Goal: Book appointment/travel/reservation

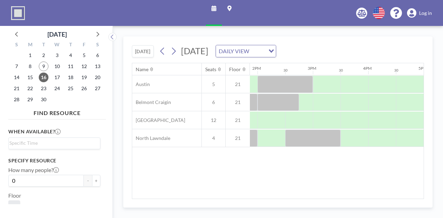
scroll to position [0, 775]
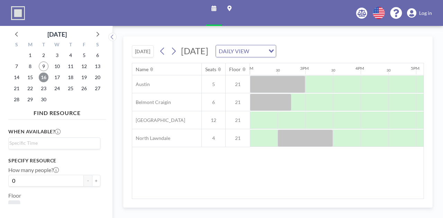
click at [45, 78] on span "16" at bounding box center [44, 78] width 10 height 10
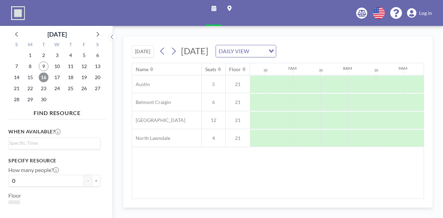
scroll to position [0, 415]
click at [46, 140] on input "Search for option" at bounding box center [52, 143] width 87 height 8
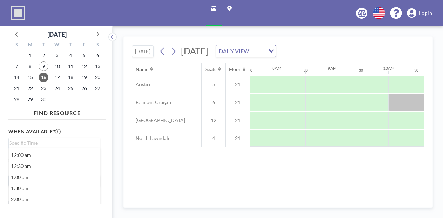
click at [96, 121] on div "FIND RESOURCE When available? Loading... 12:00 am 12:30 am 1:00 am 1:30 am 2:00…" at bounding box center [57, 158] width 98 height 103
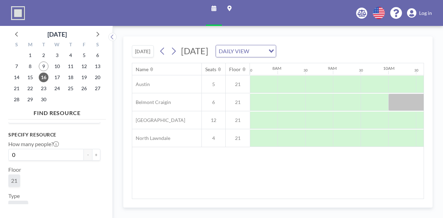
scroll to position [63, 0]
click at [16, 167] on span "Room" at bounding box center [18, 170] width 14 height 7
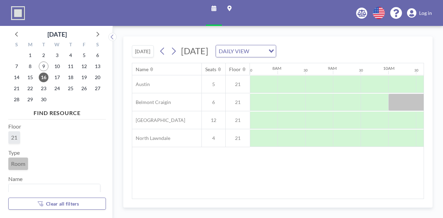
scroll to position [75, 0]
click at [45, 204] on icon "button" at bounding box center [40, 204] width 11 height 5
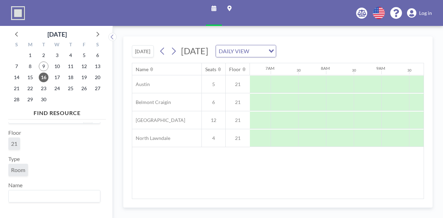
scroll to position [0, 415]
click at [110, 188] on div at bounding box center [110, 122] width 6 height 192
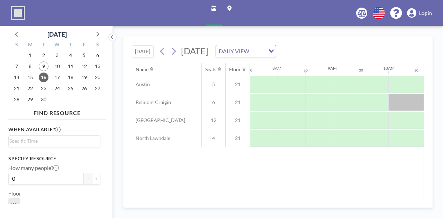
scroll to position [0, 0]
click at [63, 144] on input "Search for option" at bounding box center [52, 143] width 87 height 8
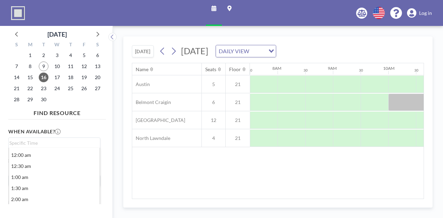
click at [100, 146] on div "When available? Loading... 12:00 am 12:30 am 1:00 am 1:30 am 2:00 am 2:30 am 3:…" at bounding box center [57, 164] width 98 height 82
click at [163, 51] on icon at bounding box center [162, 51] width 7 height 10
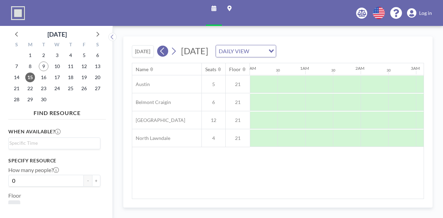
click at [163, 51] on icon at bounding box center [162, 51] width 7 height 10
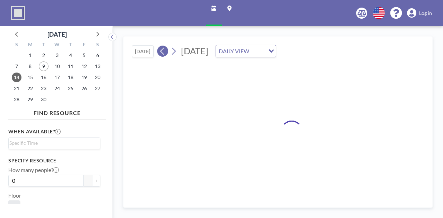
click at [163, 51] on icon at bounding box center [162, 51] width 7 height 10
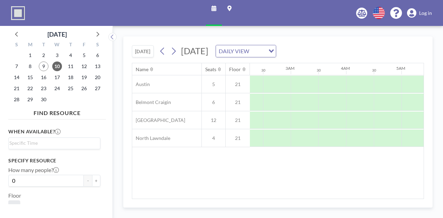
scroll to position [0, 332]
click at [137, 53] on button "[DATE]" at bounding box center [143, 51] width 22 height 12
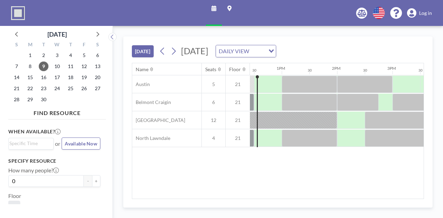
scroll to position [0, 668]
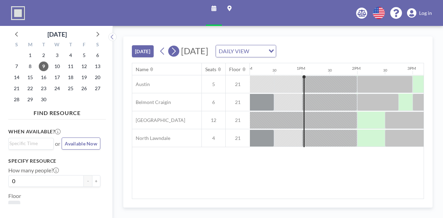
click at [175, 52] on icon at bounding box center [174, 51] width 4 height 7
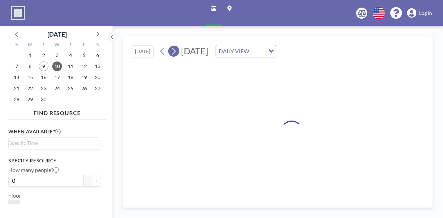
click at [175, 52] on icon at bounding box center [174, 51] width 4 height 7
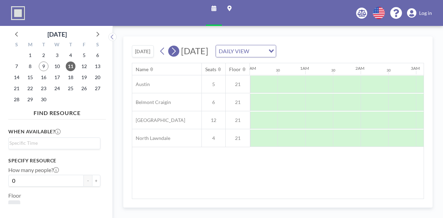
scroll to position [0, 141]
click at [175, 52] on icon at bounding box center [174, 51] width 4 height 7
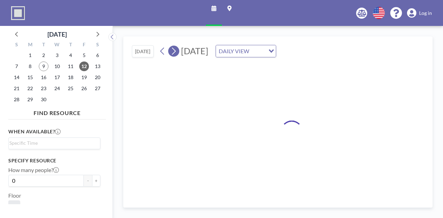
click at [175, 52] on icon at bounding box center [174, 51] width 4 height 7
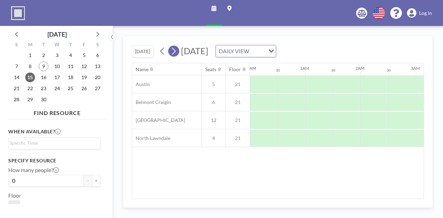
click at [175, 52] on icon at bounding box center [174, 51] width 4 height 7
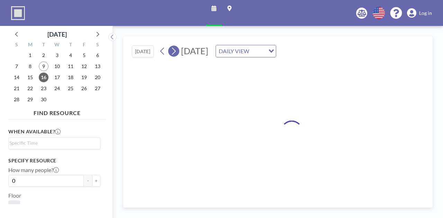
click at [175, 52] on icon at bounding box center [174, 51] width 4 height 7
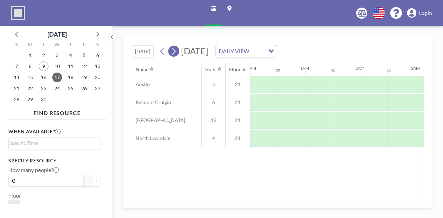
click at [175, 52] on icon at bounding box center [174, 51] width 4 height 7
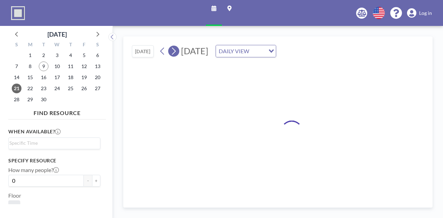
click at [175, 52] on icon at bounding box center [174, 51] width 4 height 7
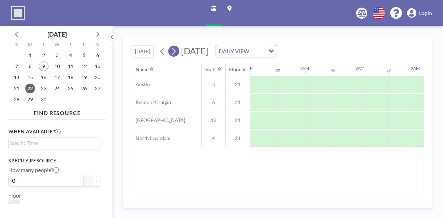
scroll to position [0, 415]
click at [175, 52] on icon at bounding box center [174, 51] width 4 height 7
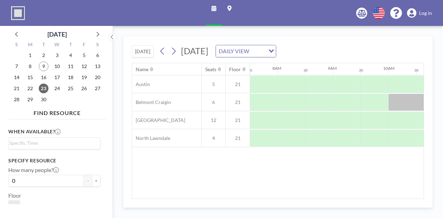
drag, startPoint x: 267, startPoint y: 193, endPoint x: 287, endPoint y: 191, distance: 19.5
click at [287, 191] on div "Name Seats Floor 12AM 30 1AM 30 2AM 30 3AM 30 4AM 30 5AM 30 6AM 30 7AM 30 8AM 3…" at bounding box center [277, 131] width 291 height 136
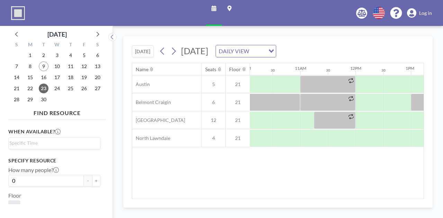
scroll to position [0, 560]
